Goal: Transaction & Acquisition: Purchase product/service

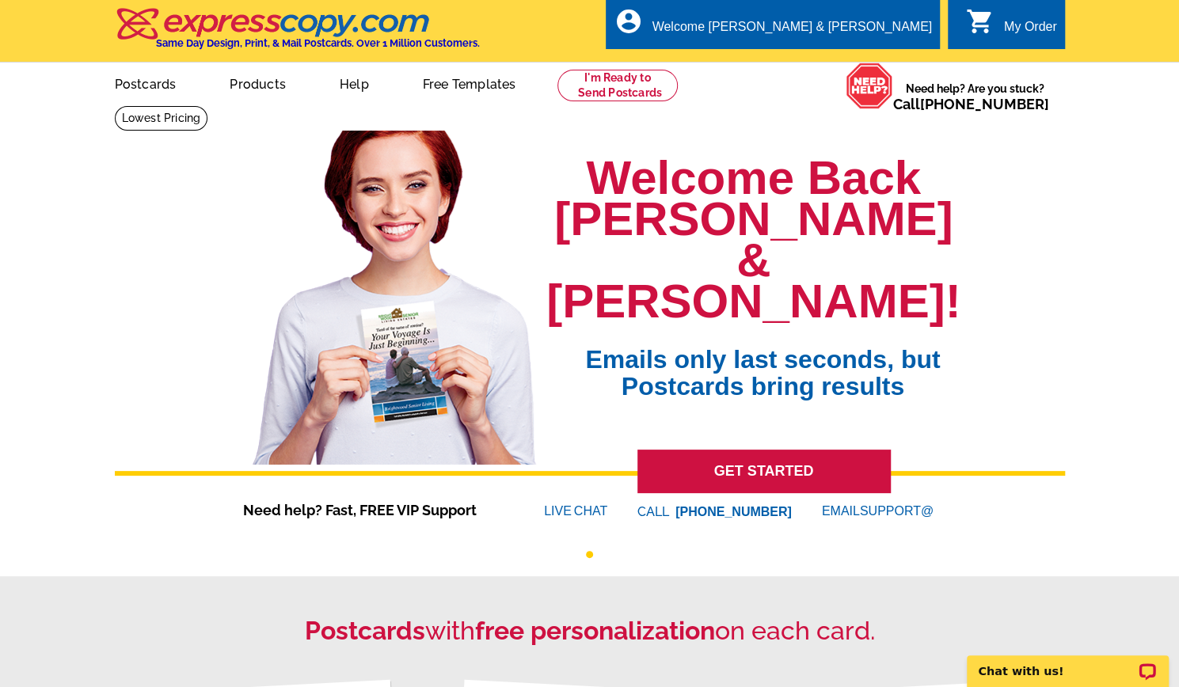
click at [999, 36] on link "0 shopping_cart My Order" at bounding box center [1011, 27] width 91 height 20
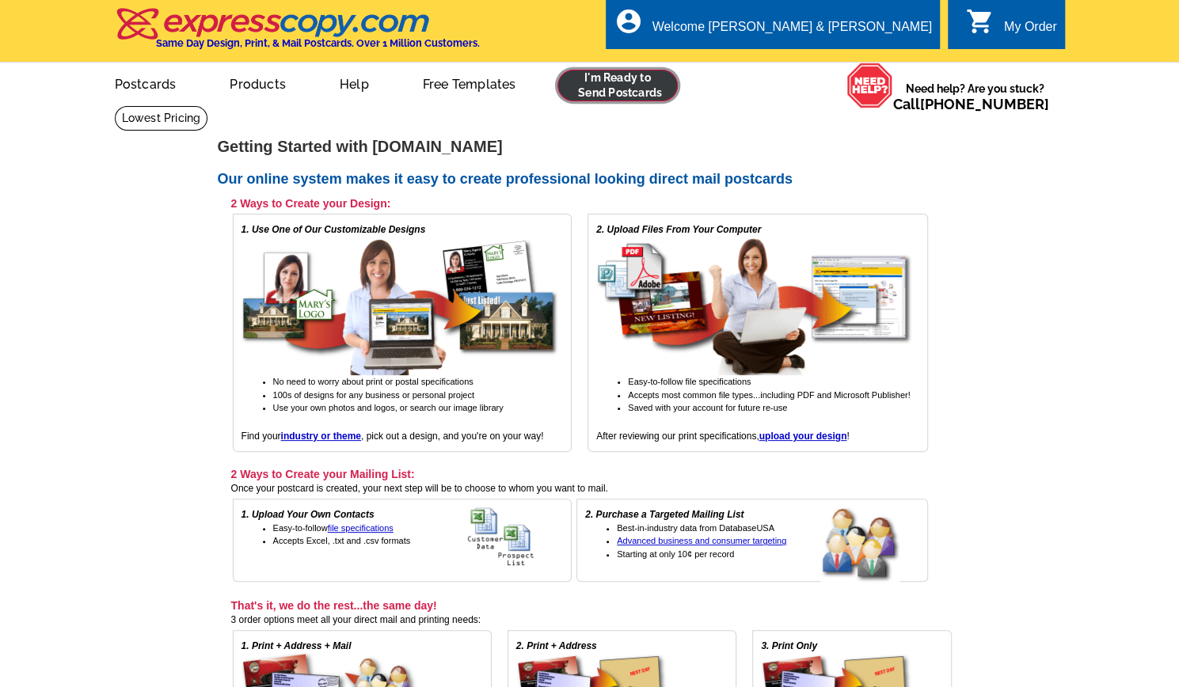
click at [595, 90] on link at bounding box center [617, 86] width 121 height 32
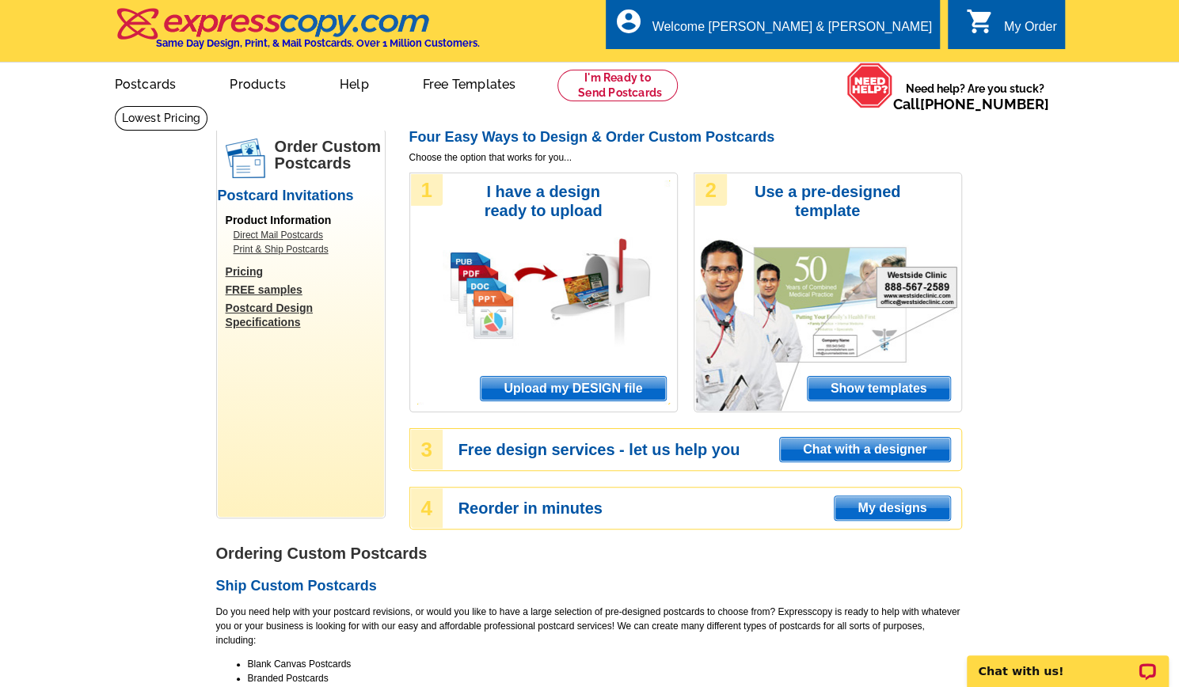
click at [594, 398] on span "Upload my DESIGN file" at bounding box center [572, 389] width 184 height 24
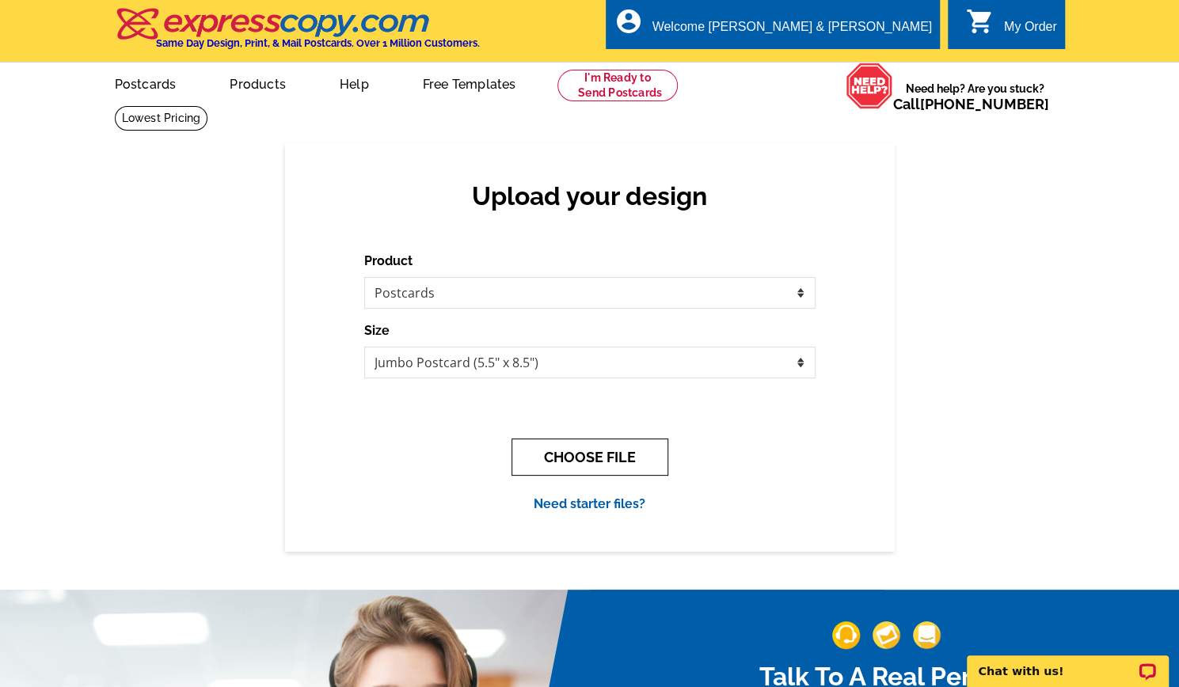
click at [541, 446] on button "CHOOSE FILE" at bounding box center [589, 456] width 157 height 37
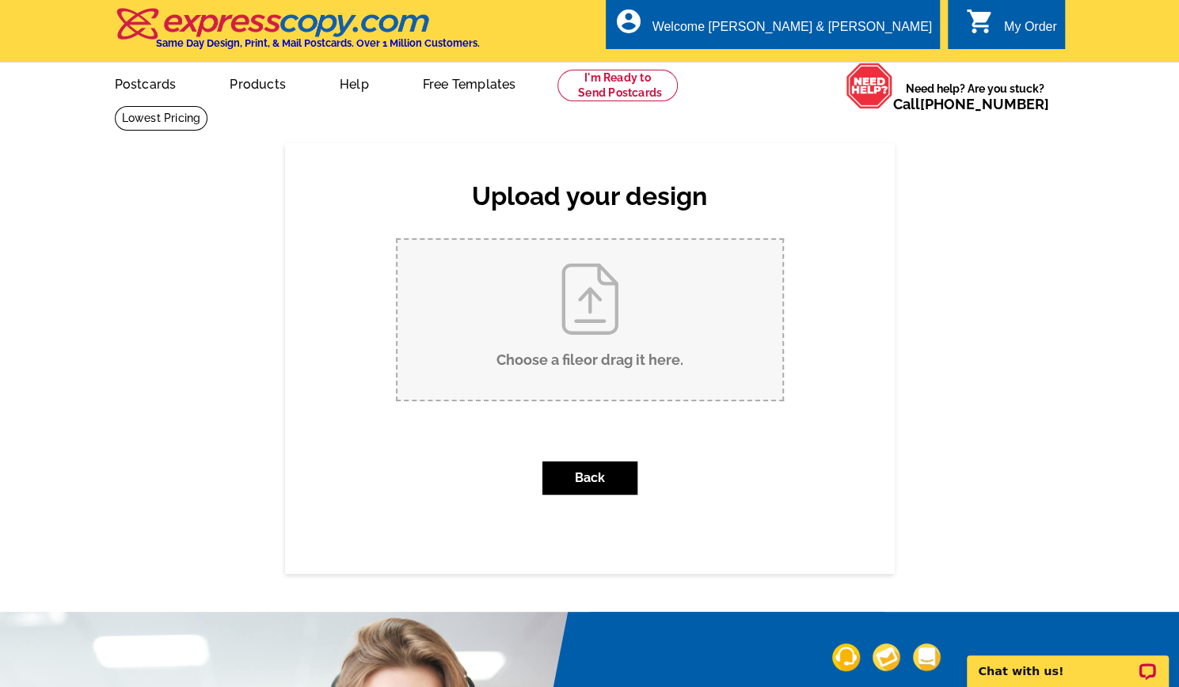
click at [579, 342] on input "Choose a file or drag it here ." at bounding box center [589, 320] width 385 height 160
click at [587, 344] on input "Choose a file or drag it here ." at bounding box center [589, 320] width 385 height 160
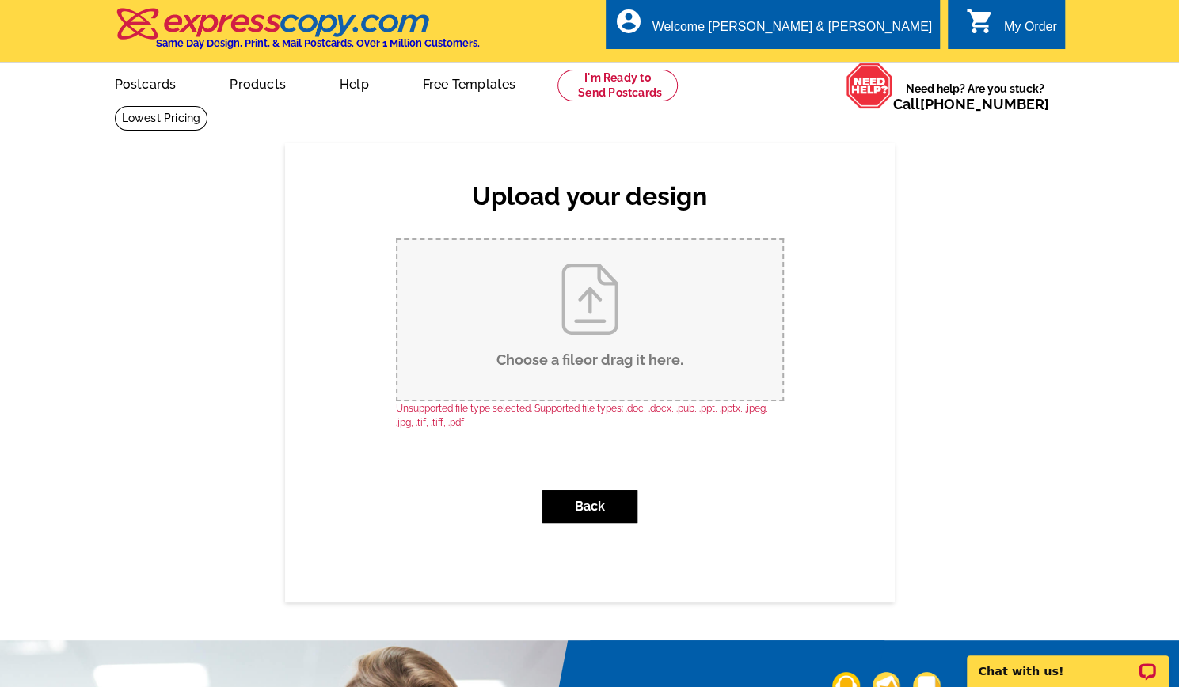
click at [573, 326] on input "Choose a file or drag it here ." at bounding box center [589, 320] width 385 height 160
type input "C:\fakepath\Buyer post card (3).pdf"
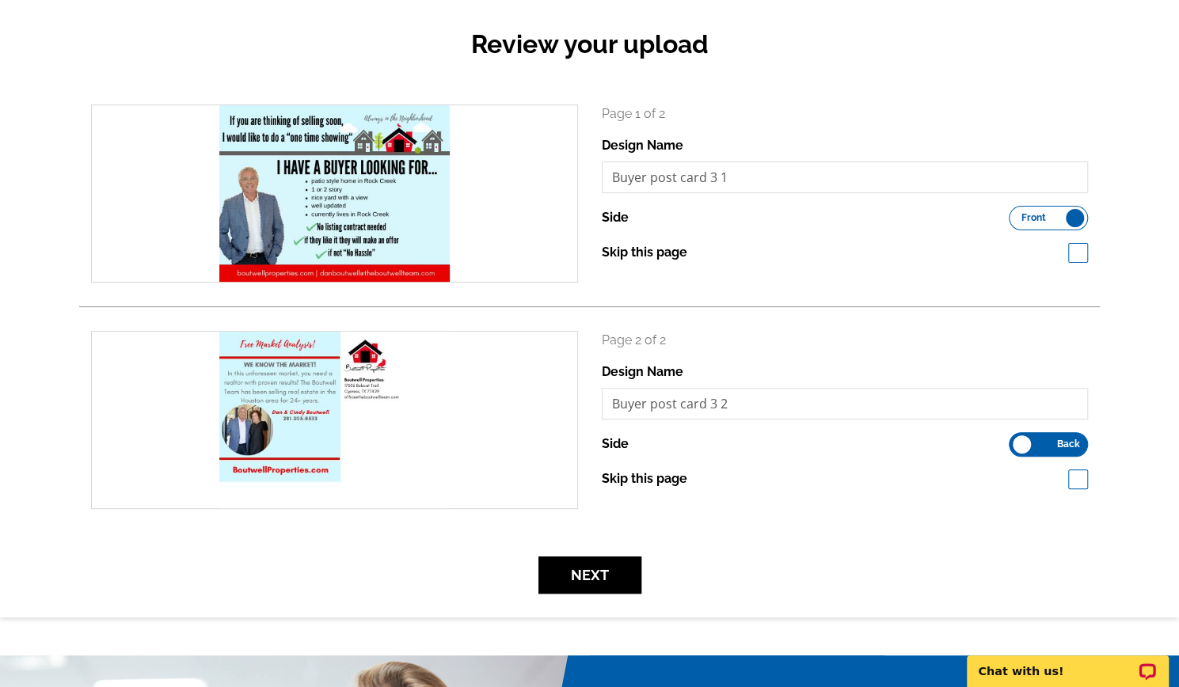
scroll to position [161, 0]
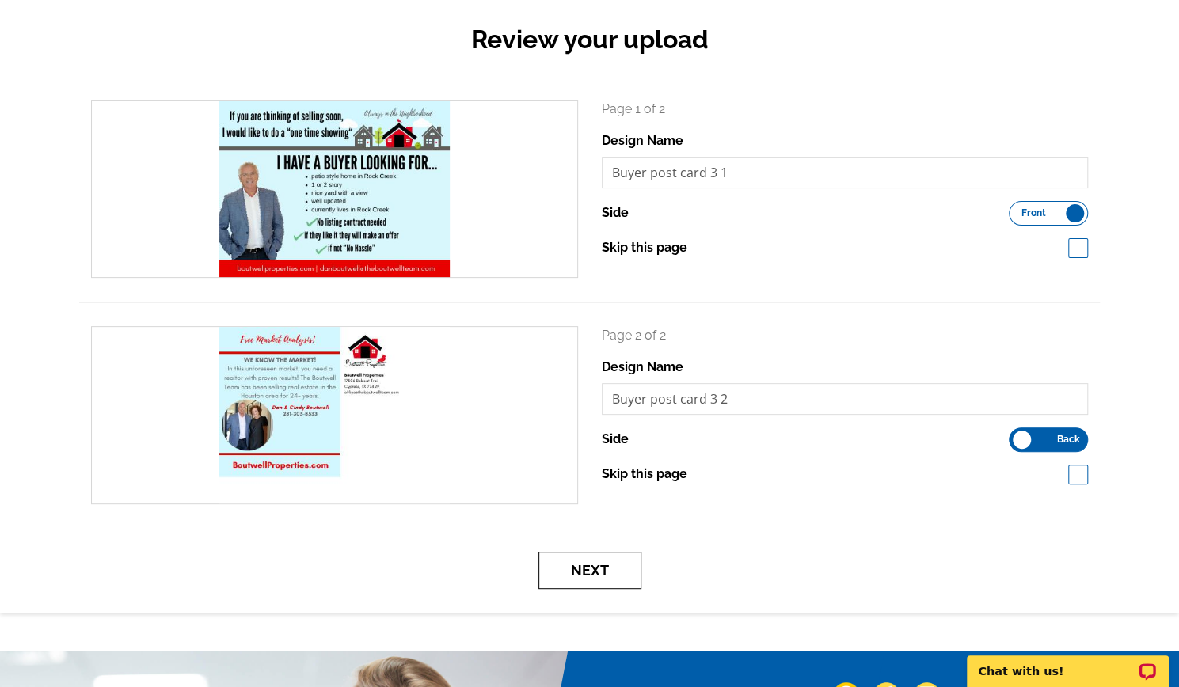
click at [575, 559] on button "Next" at bounding box center [589, 570] width 103 height 37
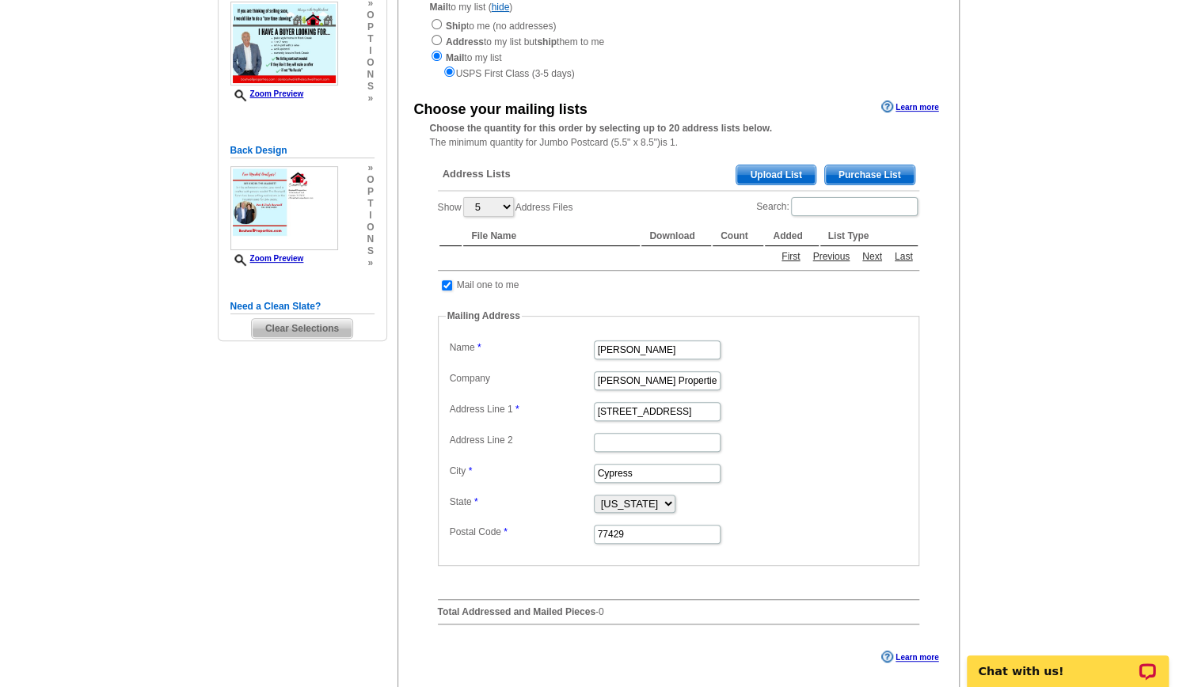
scroll to position [215, 0]
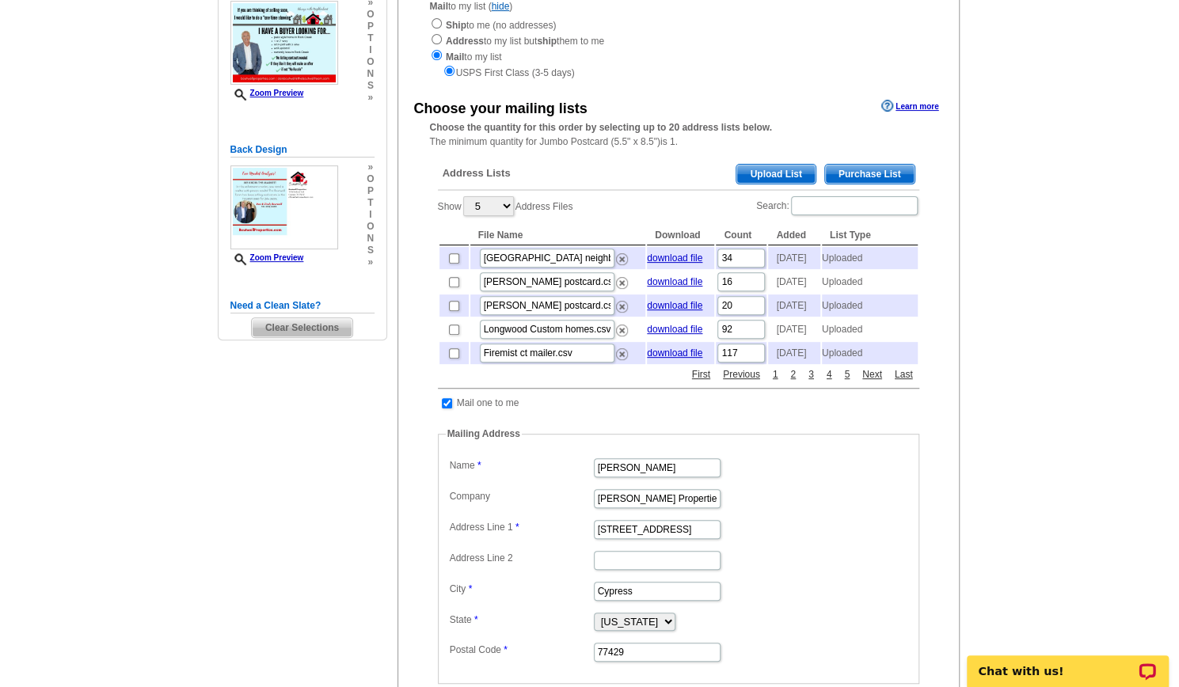
click at [775, 170] on span "Upload List" at bounding box center [775, 174] width 78 height 19
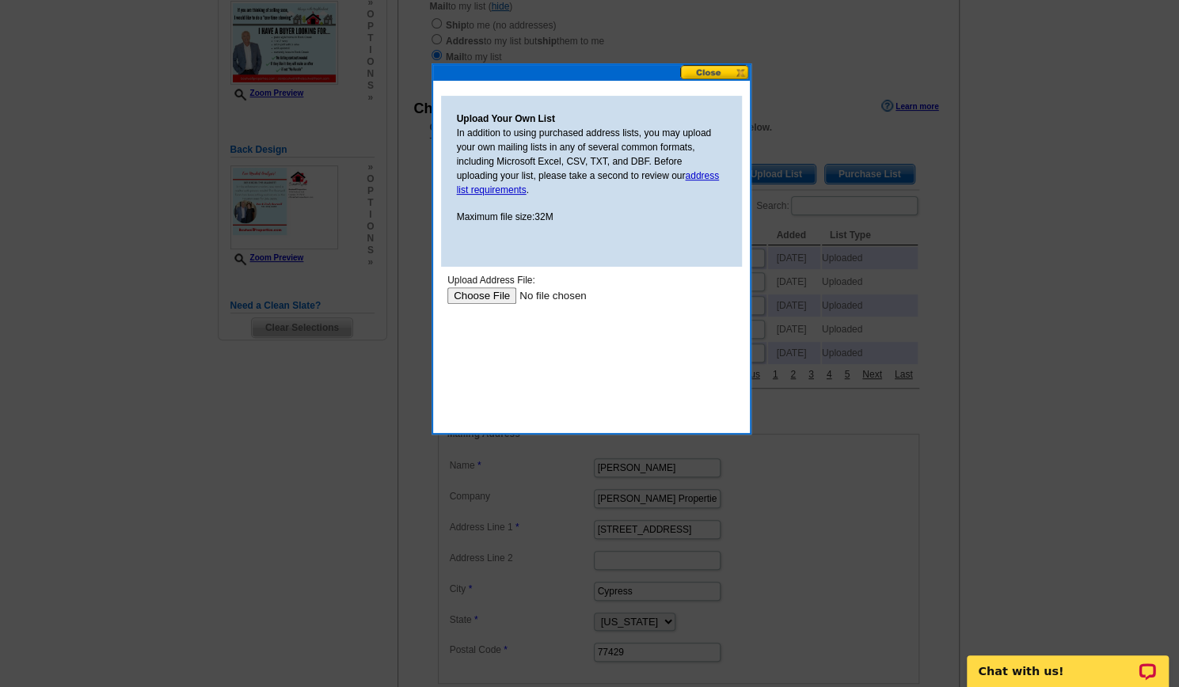
scroll to position [0, 0]
click at [478, 290] on input "file" at bounding box center [546, 295] width 200 height 17
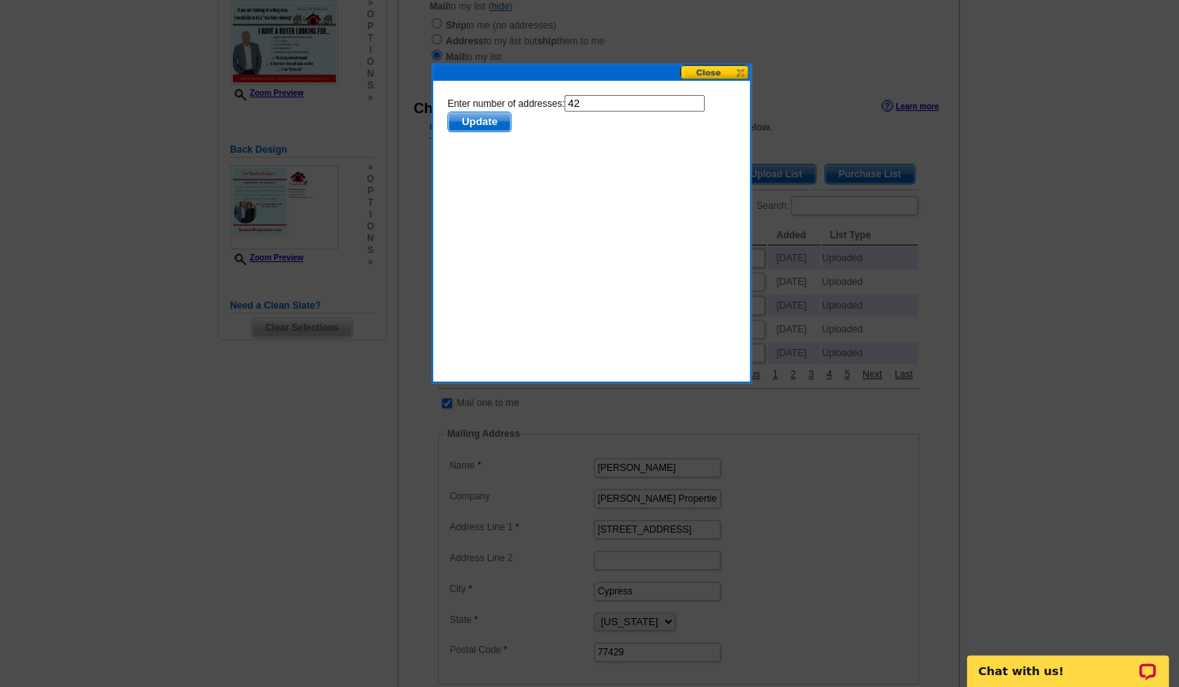
click at [488, 124] on span "Update" at bounding box center [478, 121] width 63 height 19
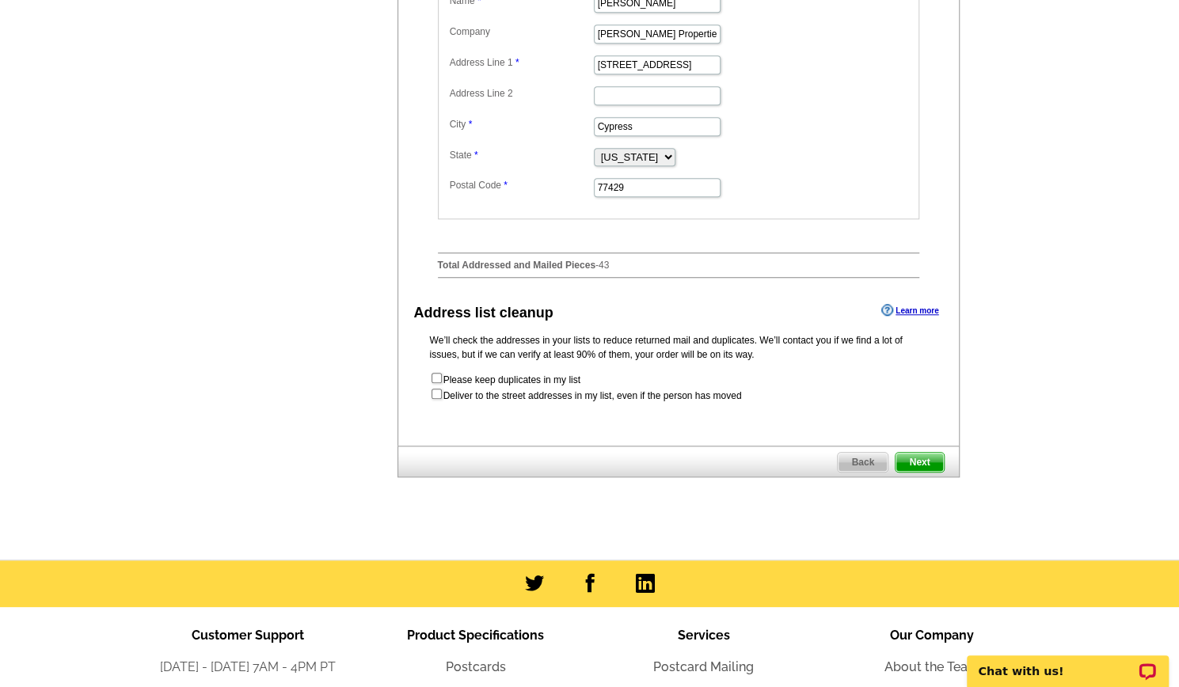
scroll to position [681, 0]
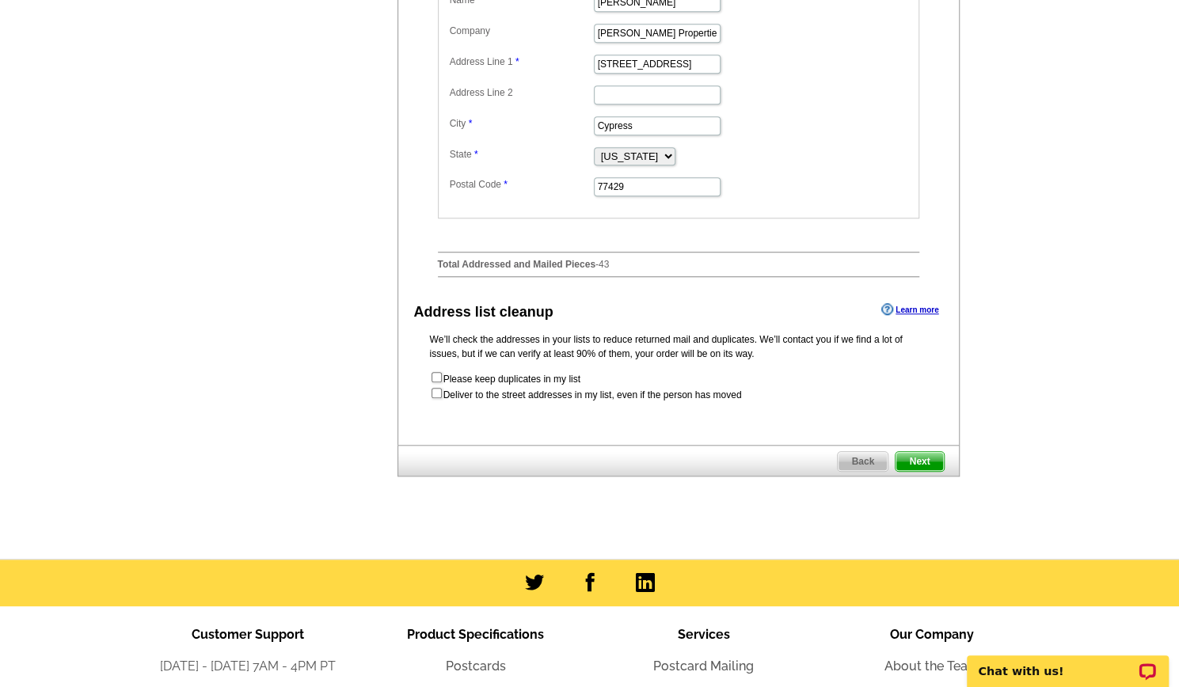
click at [926, 471] on span "Next" at bounding box center [918, 461] width 47 height 19
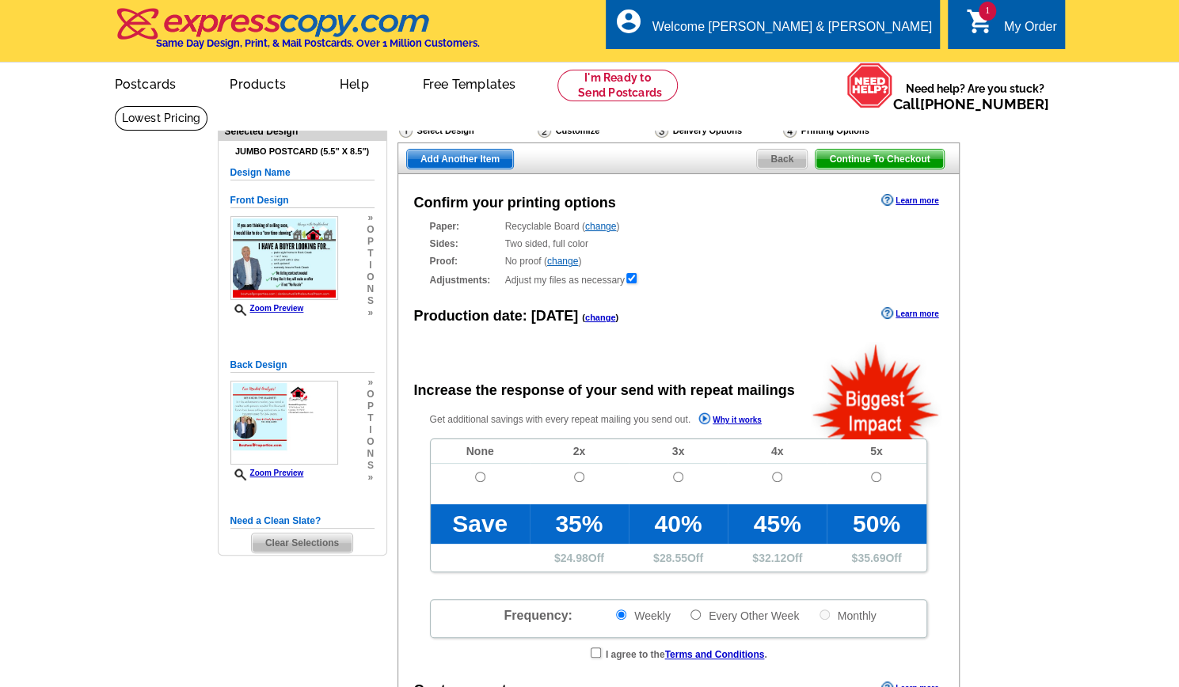
radio input "false"
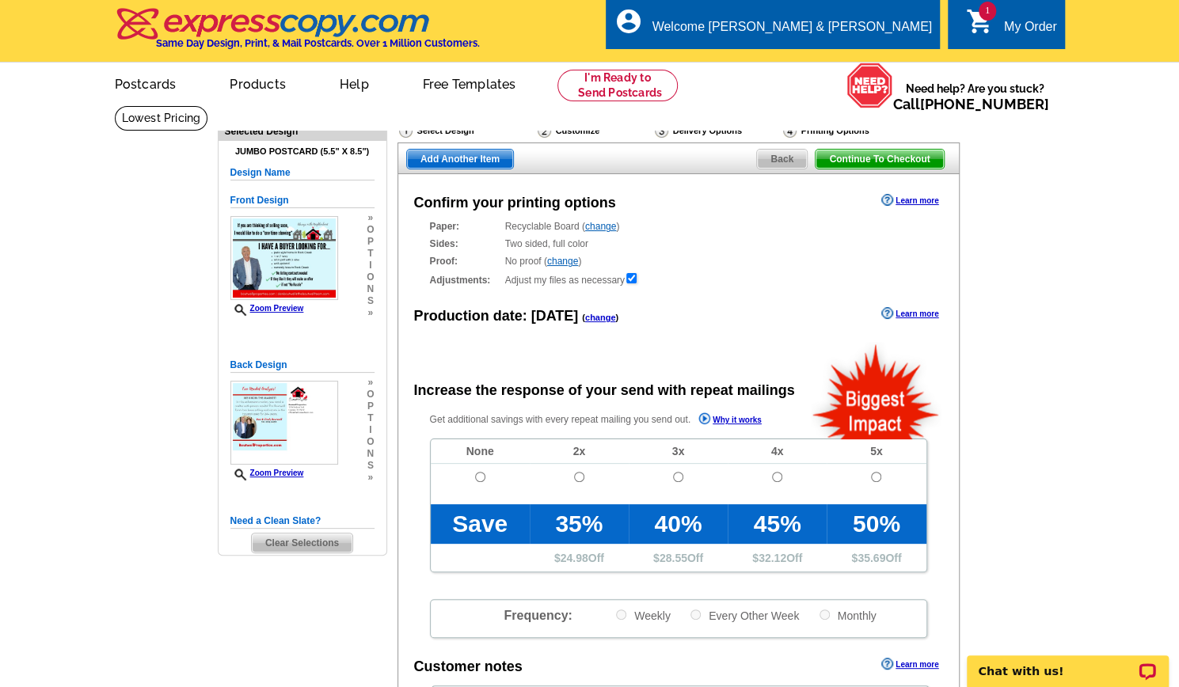
scroll to position [173, 0]
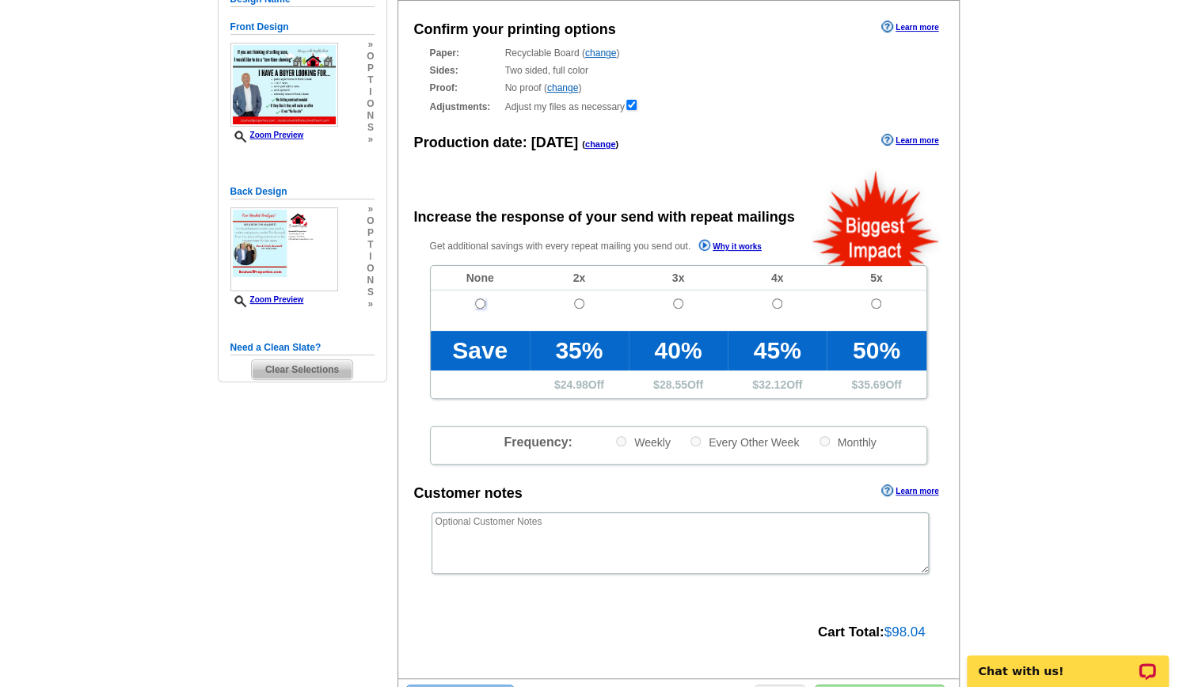
click at [475, 299] on input "radio" at bounding box center [480, 303] width 10 height 10
radio input "true"
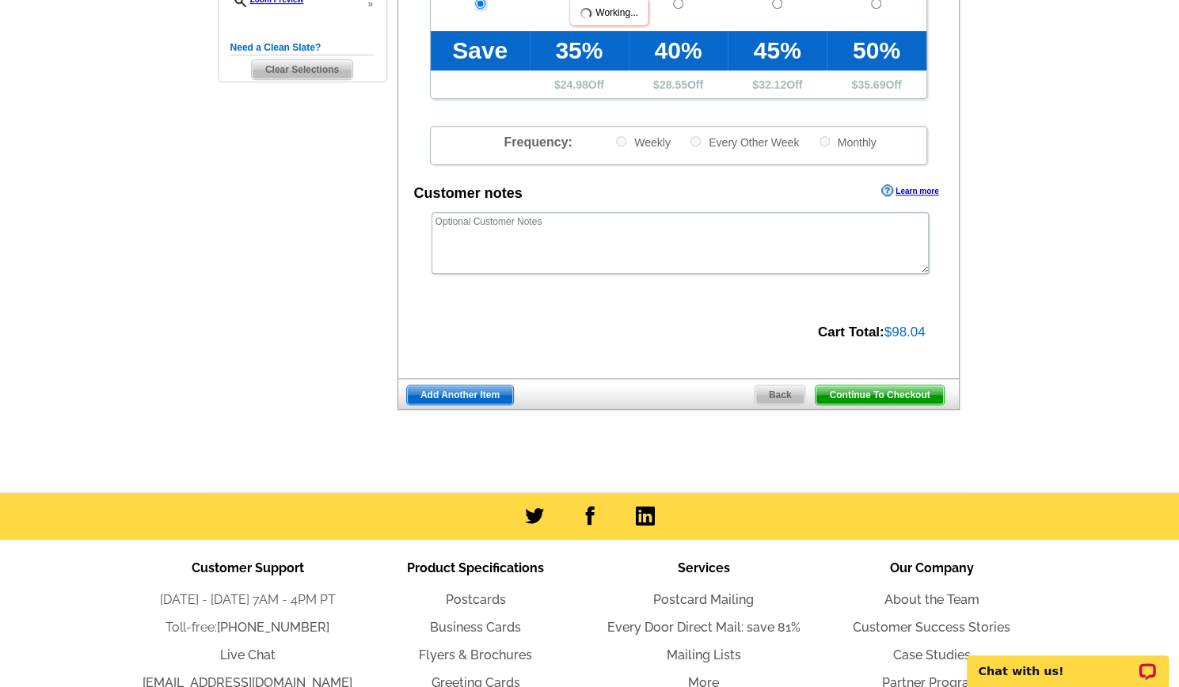
scroll to position [476, 0]
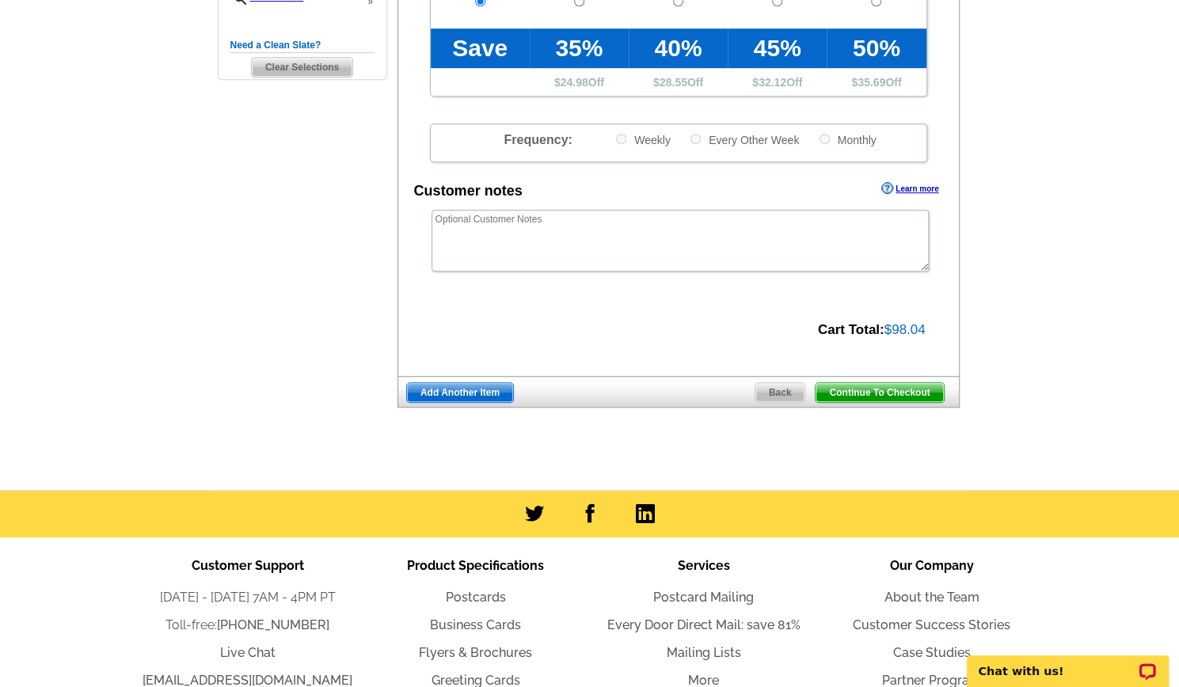
click at [872, 391] on span "Continue To Checkout" at bounding box center [878, 392] width 127 height 19
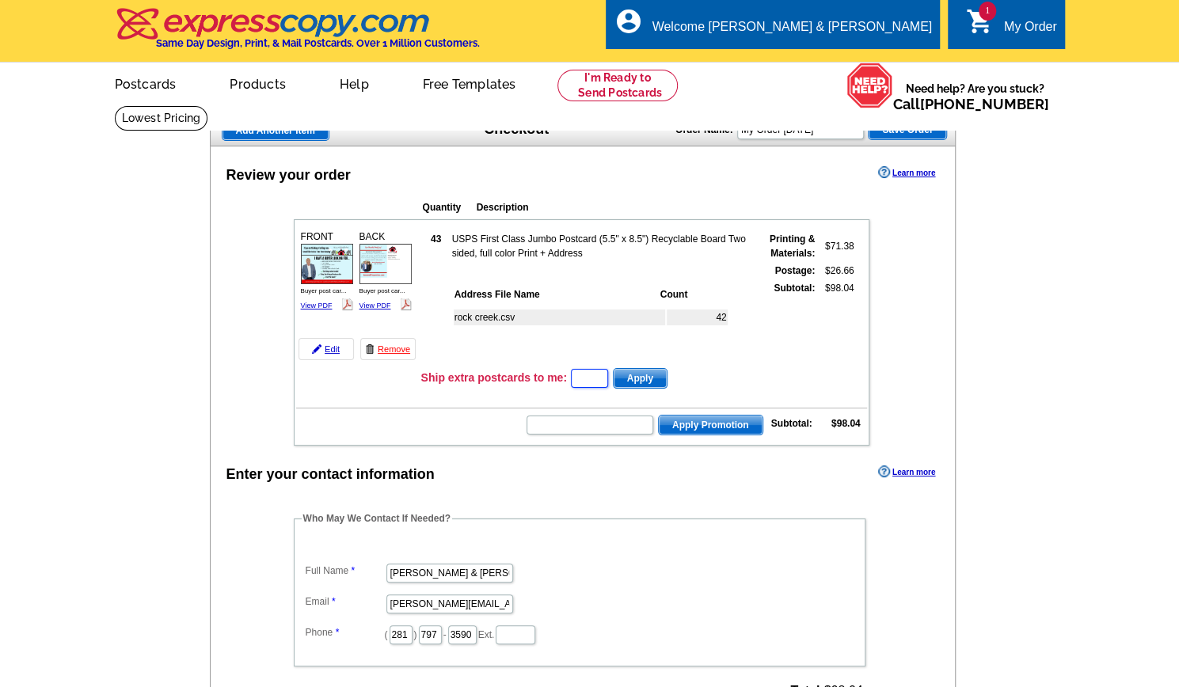
click at [590, 382] on input "text" at bounding box center [589, 378] width 37 height 19
click at [551, 430] on input "text" at bounding box center [589, 425] width 127 height 19
paste input "ECHP11"
type input "ECHP11"
click at [702, 423] on span "Apply Promotion" at bounding box center [711, 425] width 104 height 19
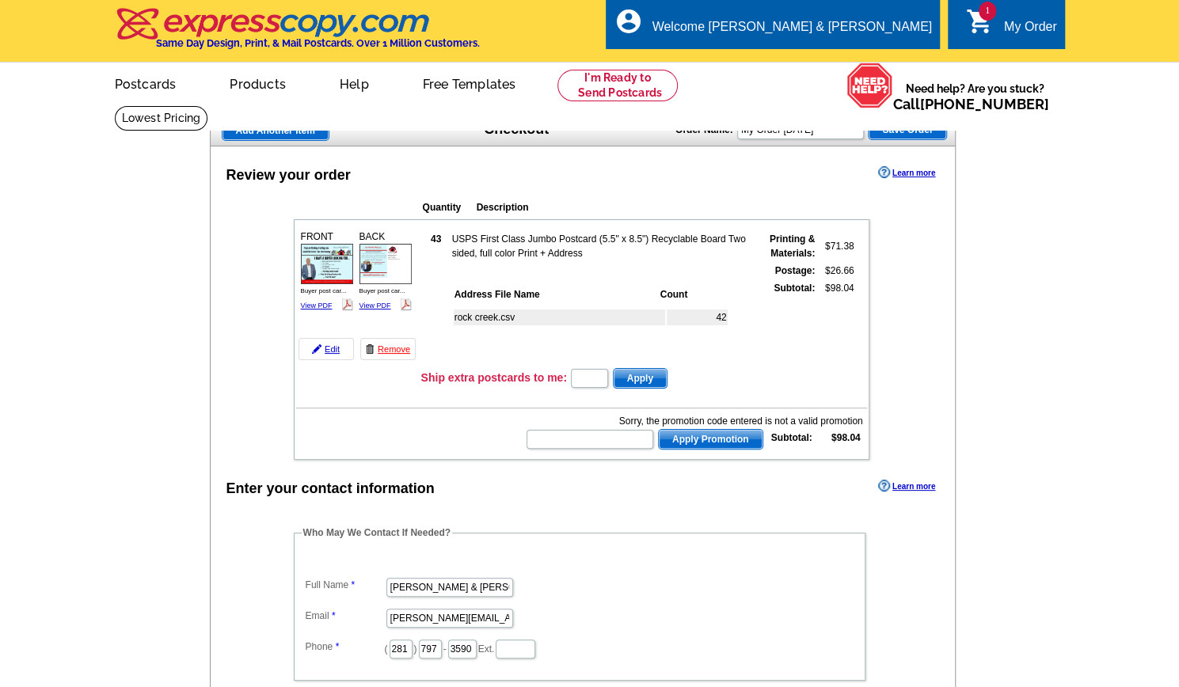
click at [688, 484] on div "Enter your contact information Learn more" at bounding box center [583, 488] width 745 height 24
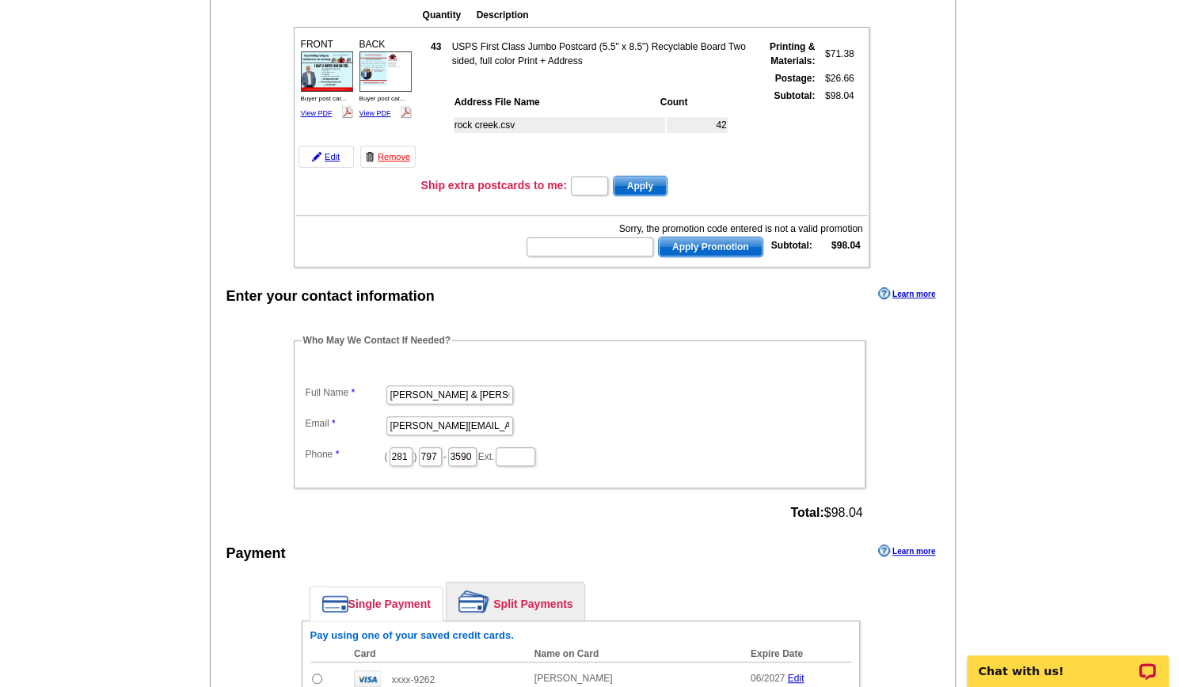
scroll to position [193, 0]
drag, startPoint x: 461, startPoint y: 392, endPoint x: 208, endPoint y: 381, distance: 252.7
click at [208, 381] on main "Add Another Item Checkout Order Name: My Order 2025-09-11 Save Order Review you…" at bounding box center [589, 437] width 1179 height 1050
click at [445, 390] on input "[PERSON_NAME] & [PERSON_NAME]" at bounding box center [449, 394] width 127 height 19
click at [469, 526] on div "Enter your contact information Learn more Who May We Contact If Needed? Full Na…" at bounding box center [583, 592] width 745 height 619
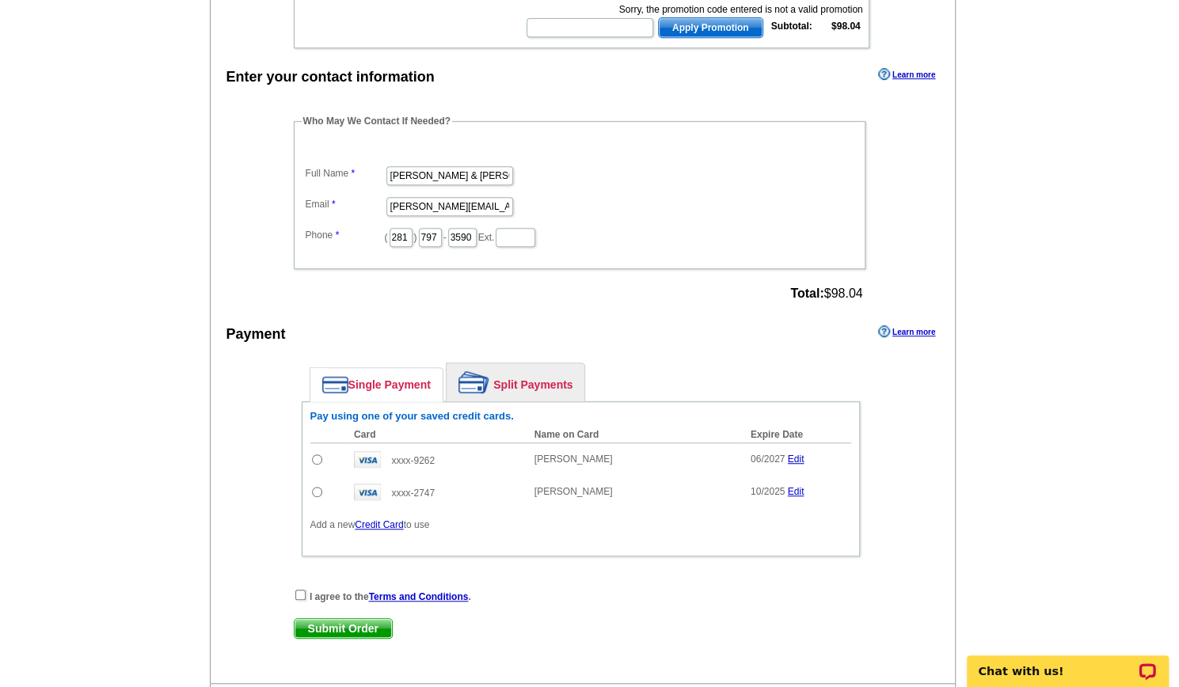
scroll to position [437, 0]
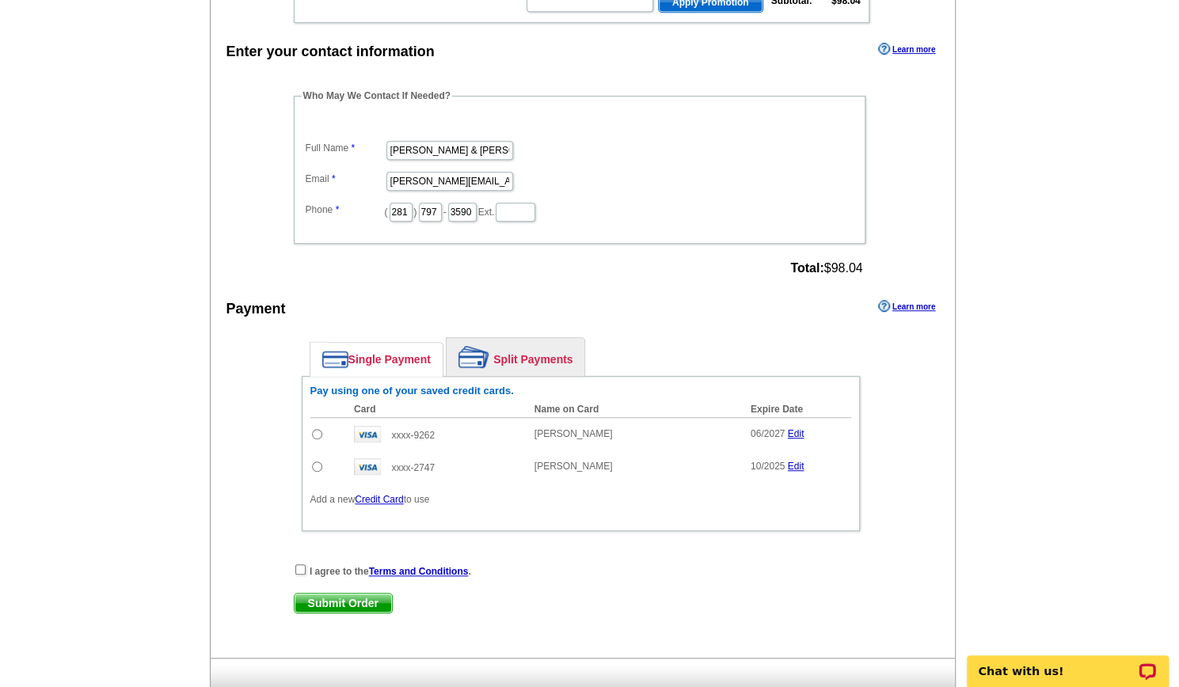
click at [313, 429] on input "radio" at bounding box center [317, 434] width 10 height 10
radio input "true"
click at [303, 571] on div "I agree to the Terms and Conditions ." at bounding box center [581, 571] width 574 height 16
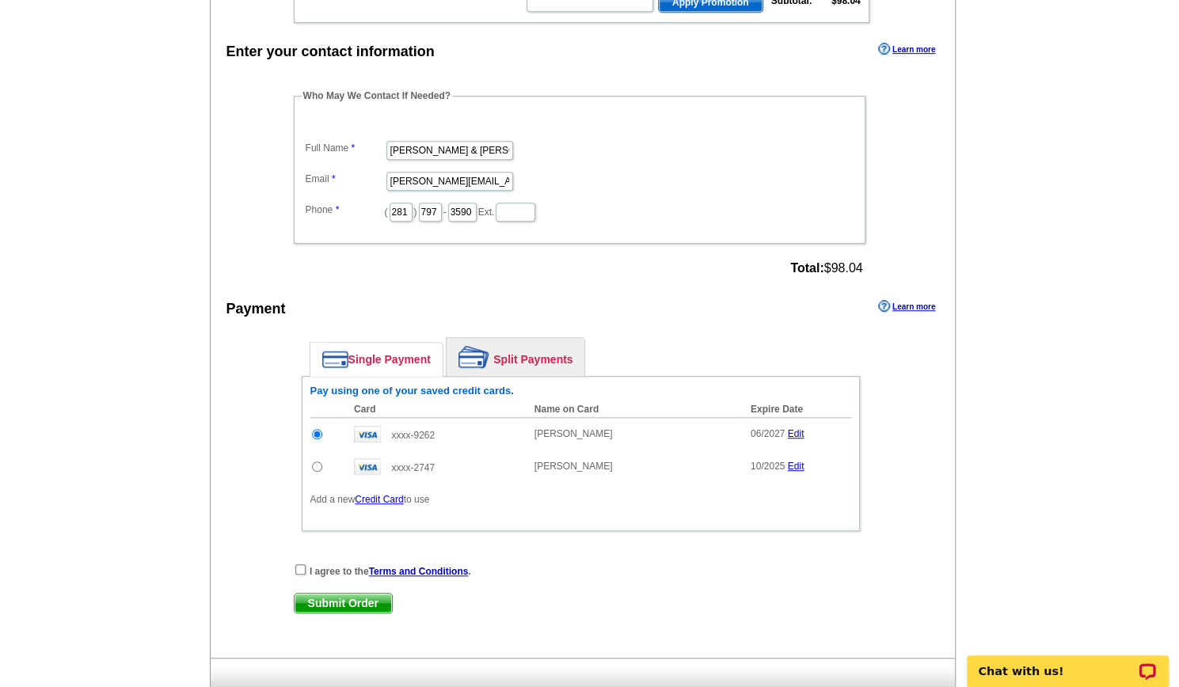
click at [294, 563] on div "I agree to the Terms and Conditions ." at bounding box center [581, 571] width 574 height 16
click at [296, 564] on input "checkbox" at bounding box center [300, 569] width 10 height 10
checkbox input "true"
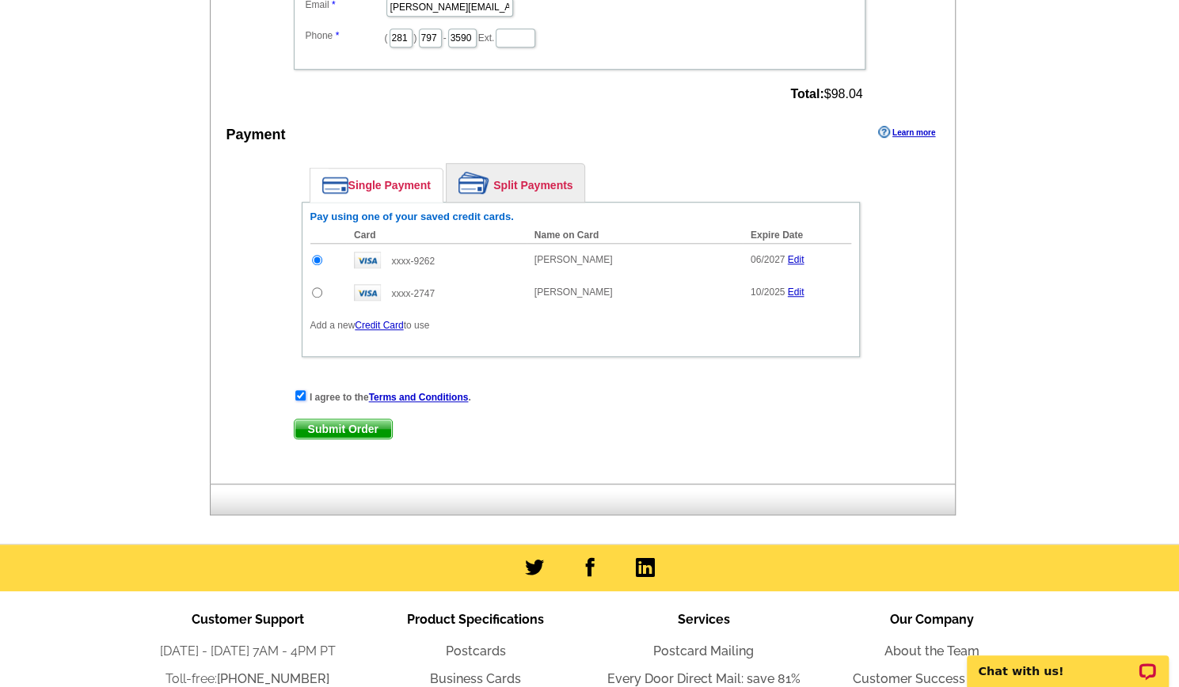
scroll to position [633, 0]
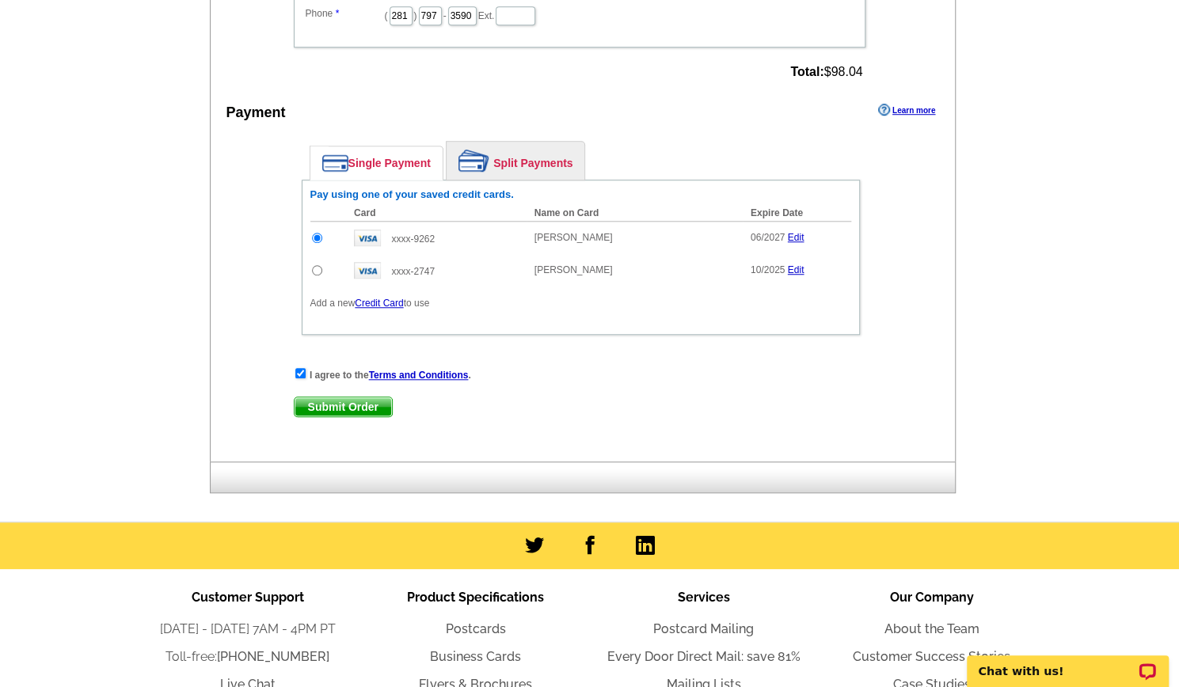
click at [340, 402] on span "Submit Order" at bounding box center [342, 406] width 97 height 19
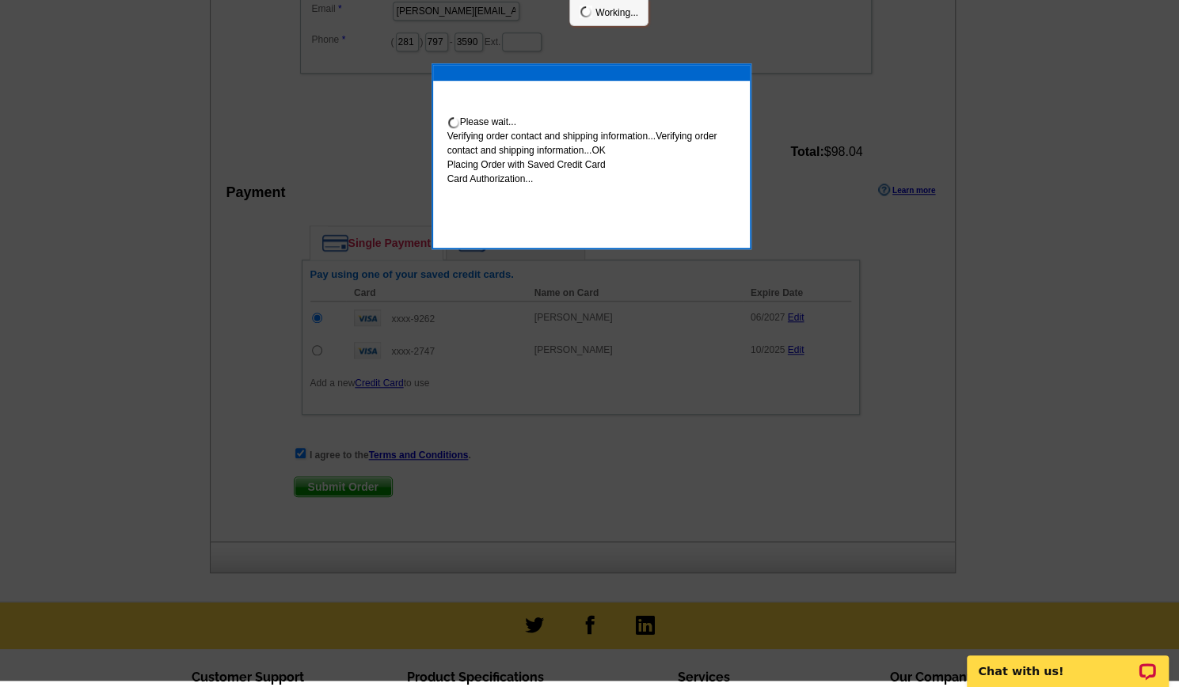
scroll to position [627, 0]
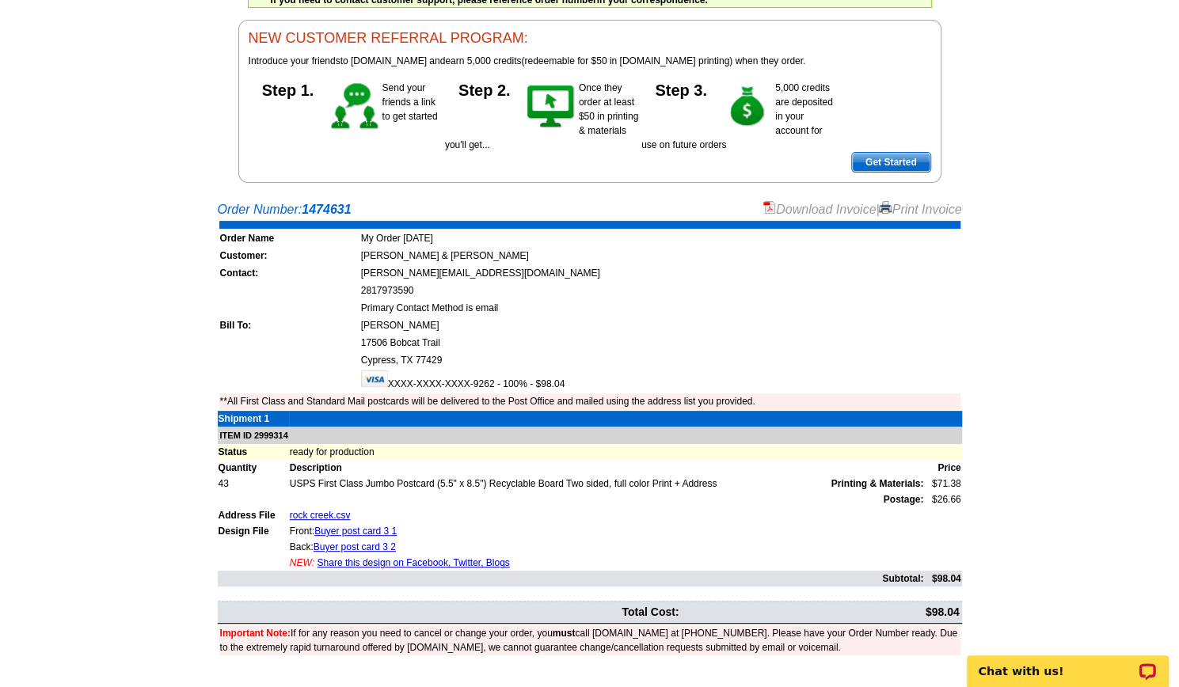
scroll to position [144, 0]
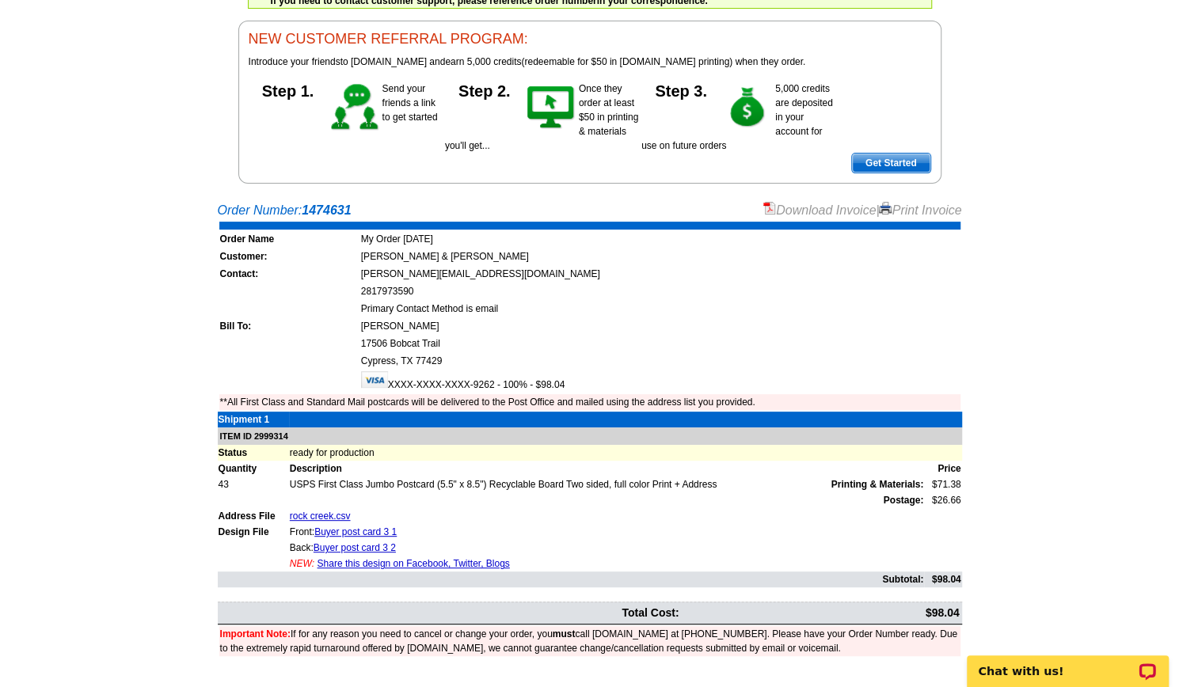
click at [841, 203] on link "Download Invoice" at bounding box center [819, 209] width 112 height 13
